Goal: Information Seeking & Learning: Understand process/instructions

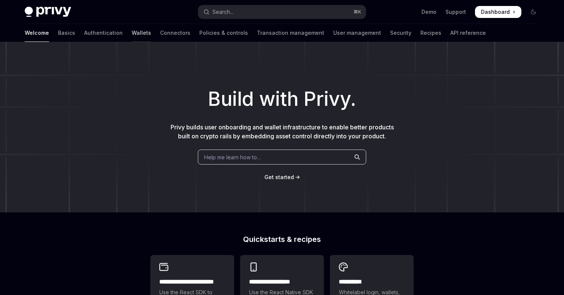
click at [132, 34] on link "Wallets" at bounding box center [141, 33] width 19 height 18
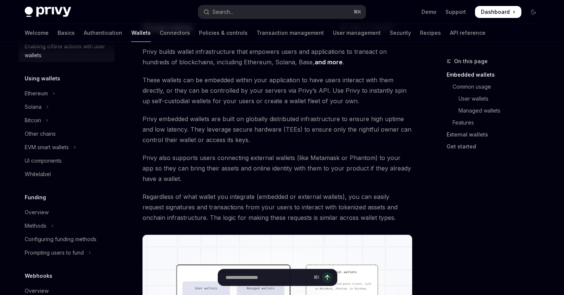
scroll to position [168, 0]
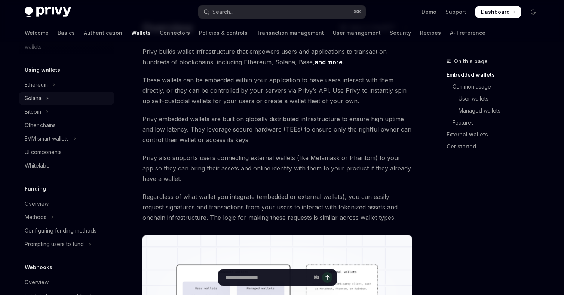
click at [47, 99] on icon "Toggle Solana section" at bounding box center [47, 98] width 3 height 9
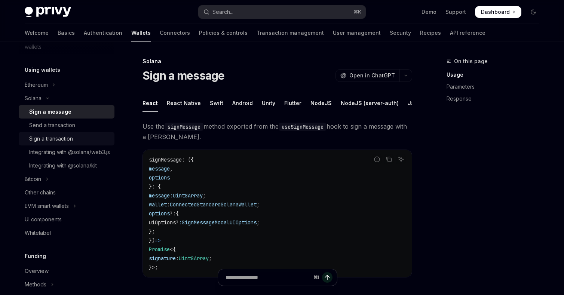
click at [69, 137] on div "Sign a transaction" at bounding box center [51, 138] width 44 height 9
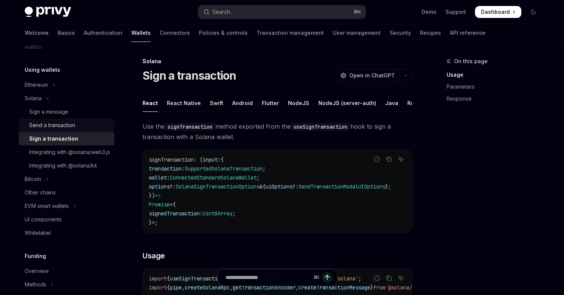
click at [73, 125] on div "Send a transaction" at bounding box center [52, 125] width 46 height 9
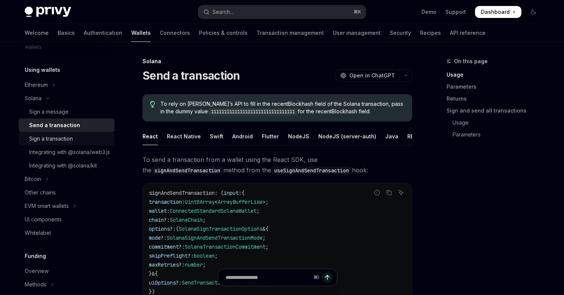
click at [64, 136] on div "Sign a transaction" at bounding box center [51, 138] width 44 height 9
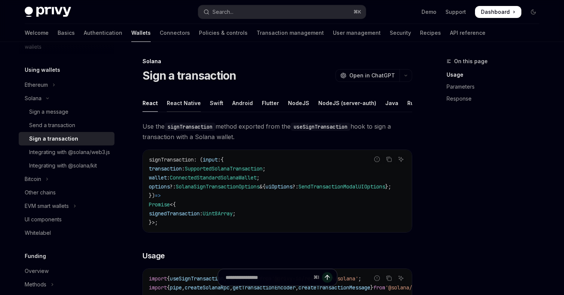
click at [184, 104] on div "React Native" at bounding box center [184, 103] width 34 height 18
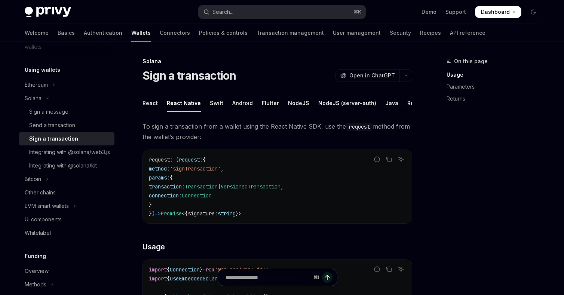
click at [483, 186] on div "On this page Usage Parameters Returns" at bounding box center [488, 176] width 114 height 238
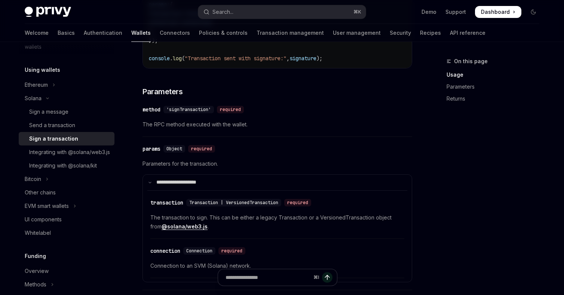
scroll to position [427, 0]
type textarea "*"
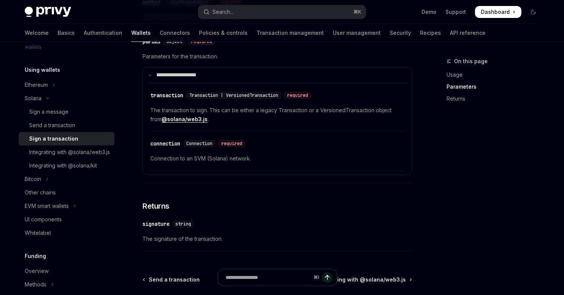
scroll to position [543, 0]
